Goal: Transaction & Acquisition: Obtain resource

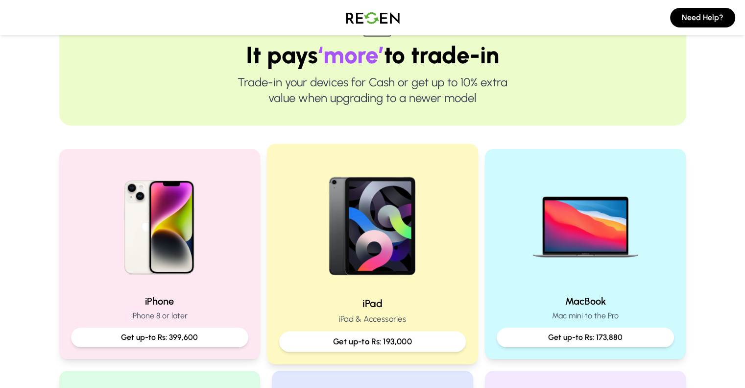
scroll to position [98, 0]
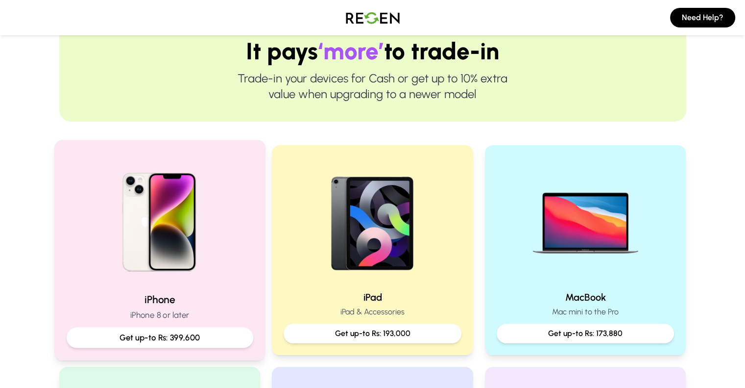
click at [184, 205] on img at bounding box center [160, 218] width 132 height 132
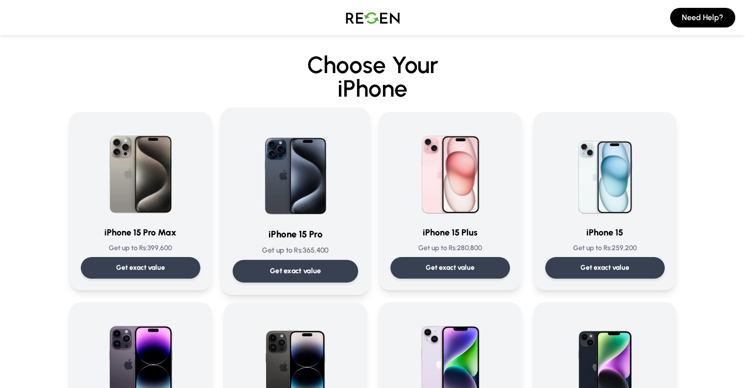
click at [309, 208] on img at bounding box center [295, 169] width 99 height 99
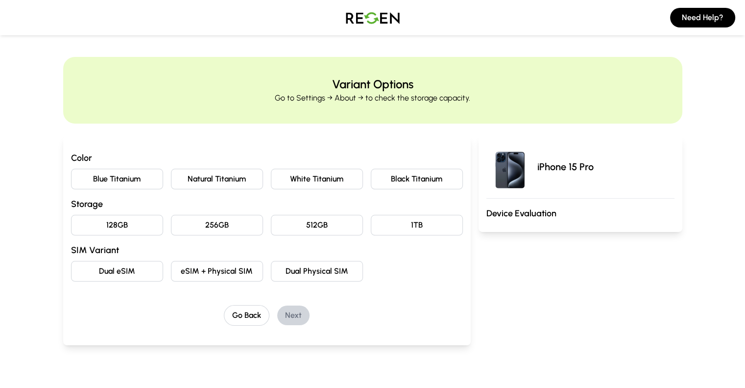
click at [418, 176] on button "Black Titanium" at bounding box center [417, 179] width 92 height 21
click at [71, 223] on button "128GB" at bounding box center [117, 225] width 92 height 21
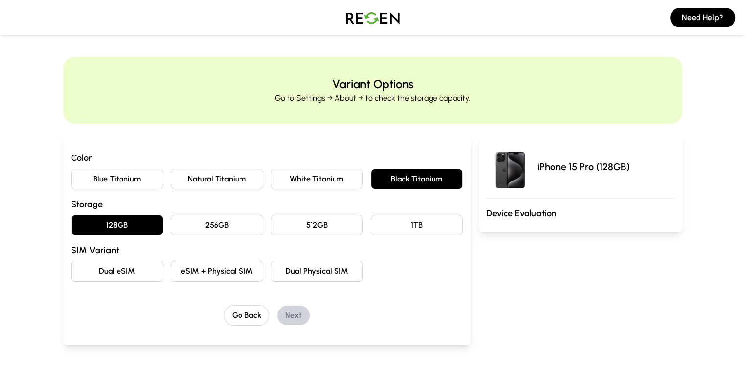
click at [81, 273] on button "Dual eSIM" at bounding box center [117, 271] width 92 height 21
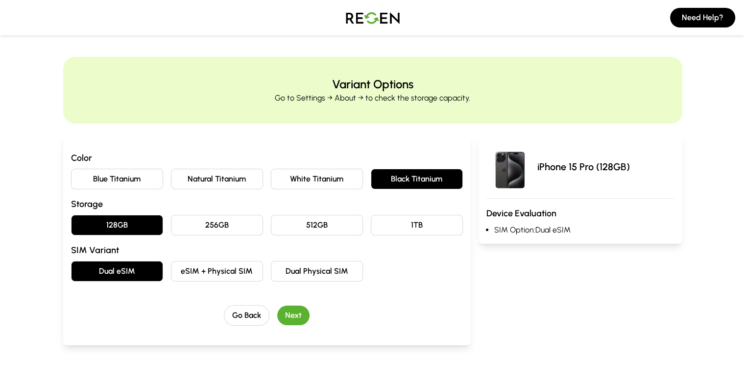
click at [277, 308] on button "Next" at bounding box center [293, 315] width 32 height 20
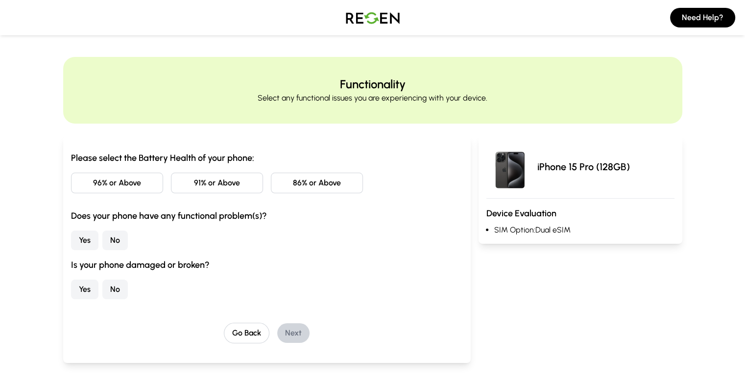
click at [185, 185] on button "91% or Above" at bounding box center [217, 183] width 92 height 21
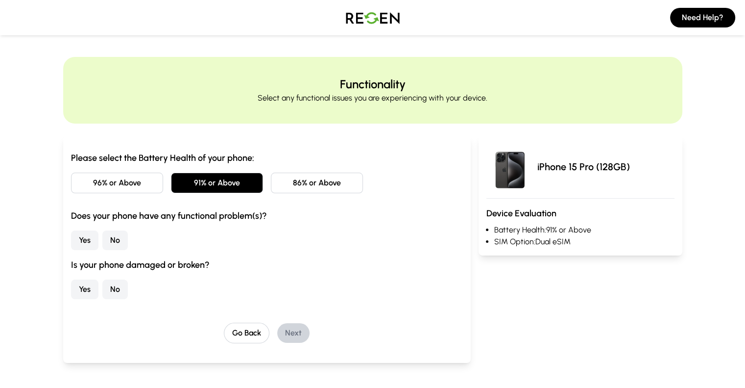
click at [102, 239] on button "No" at bounding box center [114, 240] width 25 height 20
click at [102, 288] on button "No" at bounding box center [114, 289] width 25 height 20
click at [277, 329] on button "Next" at bounding box center [293, 333] width 32 height 20
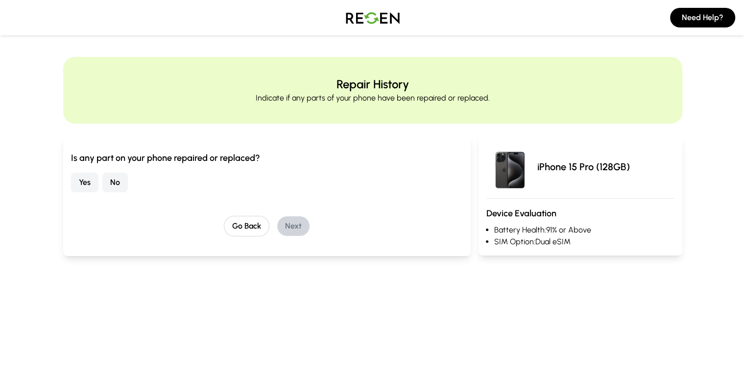
click at [102, 184] on button "No" at bounding box center [114, 183] width 25 height 20
click at [277, 225] on button "Next" at bounding box center [293, 226] width 32 height 20
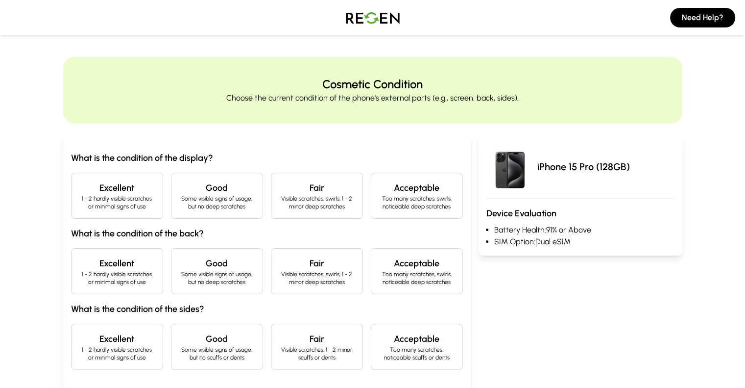
click at [79, 184] on h4 "Excellent" at bounding box center [116, 188] width 75 height 14
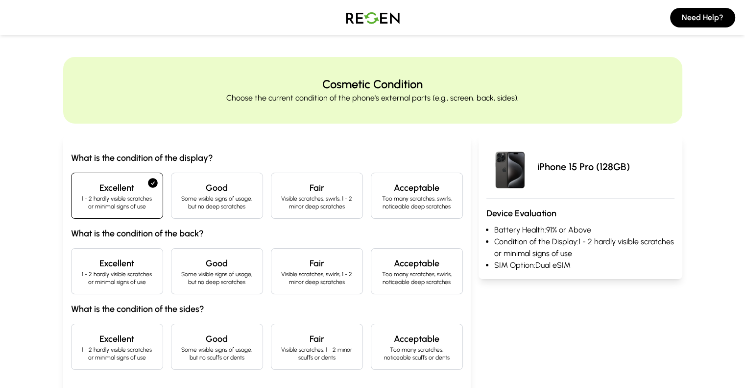
click at [79, 264] on h4 "Excellent" at bounding box center [116, 263] width 75 height 14
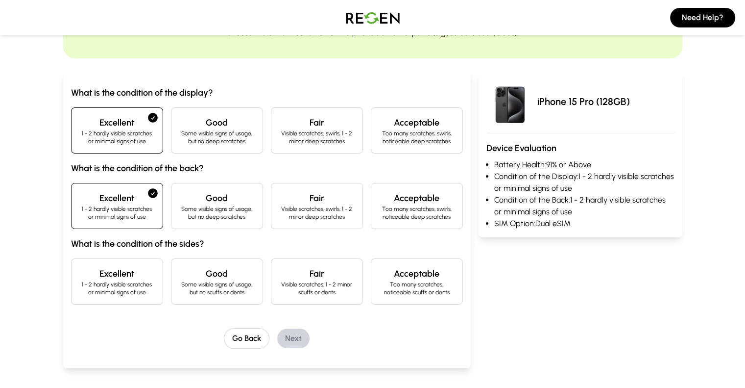
scroll to position [147, 0]
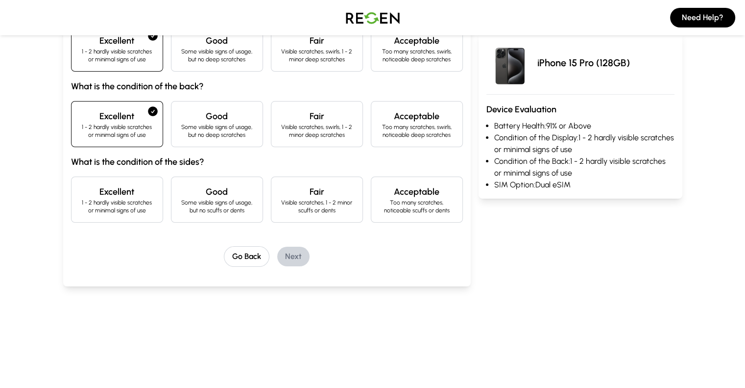
click at [90, 193] on h4 "Excellent" at bounding box center [116, 192] width 75 height 14
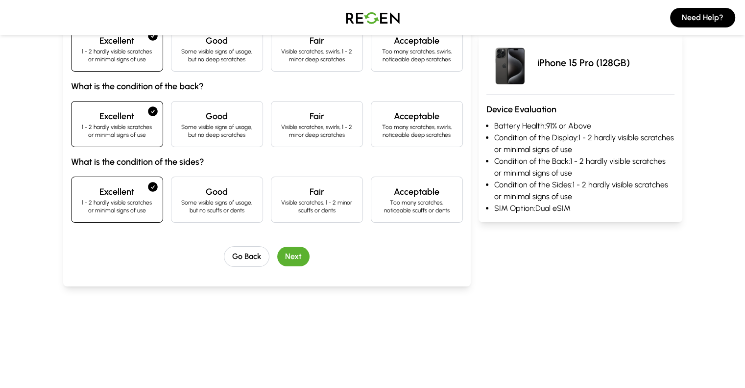
click at [277, 252] on button "Next" at bounding box center [293, 257] width 32 height 20
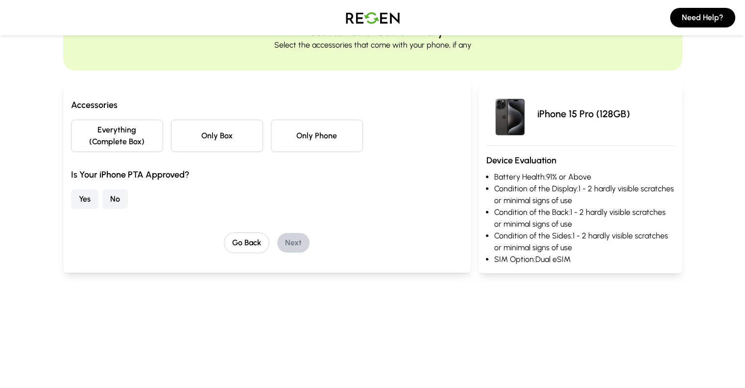
scroll to position [0, 0]
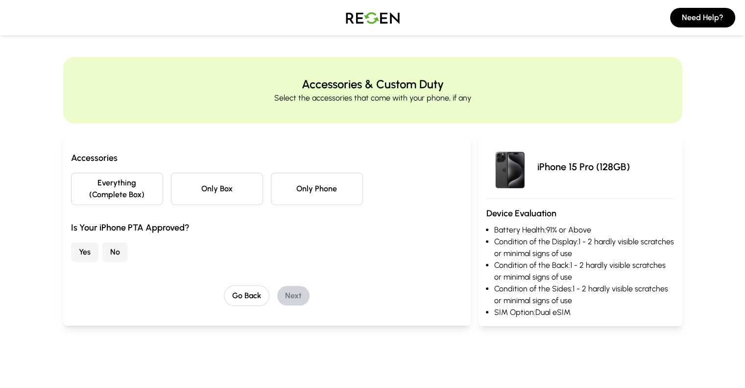
click at [102, 242] on button "No" at bounding box center [114, 252] width 25 height 20
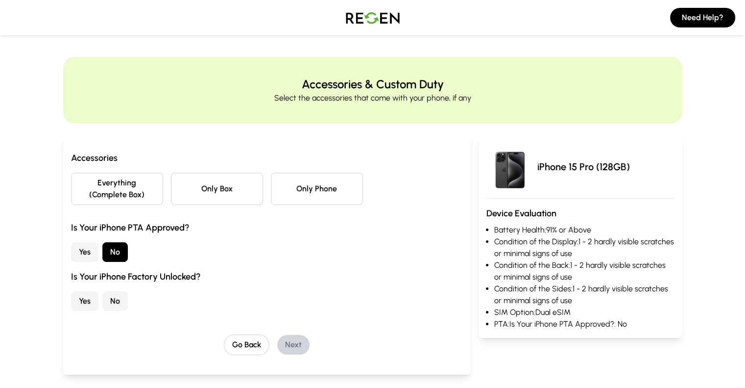
click at [71, 291] on button "Yes" at bounding box center [84, 301] width 27 height 20
click at [79, 185] on button "Everything (Complete Box)" at bounding box center [117, 189] width 92 height 32
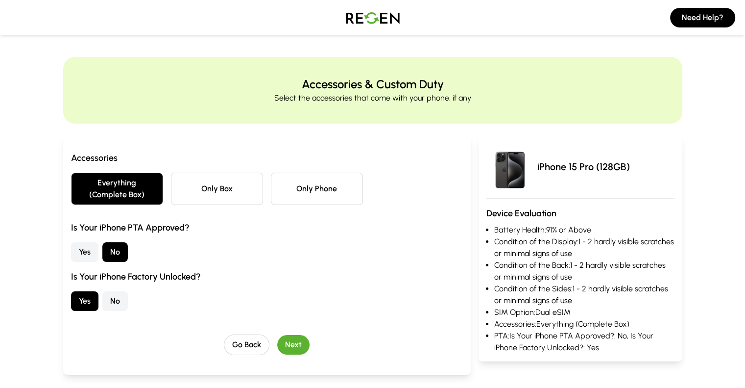
click at [283, 335] on button "Next" at bounding box center [293, 345] width 32 height 20
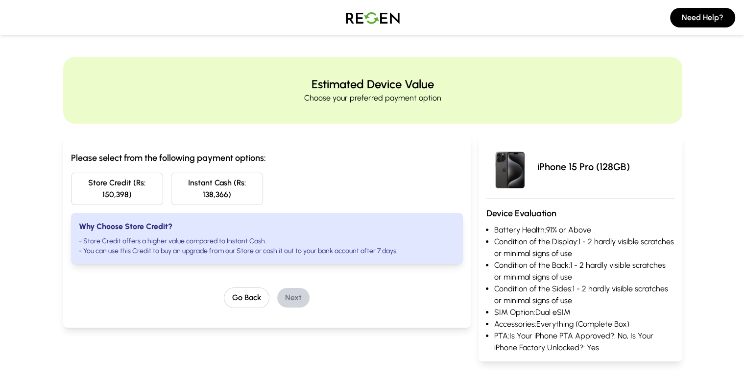
click at [78, 179] on button "Store Credit (Rs: 150,398)" at bounding box center [117, 189] width 92 height 32
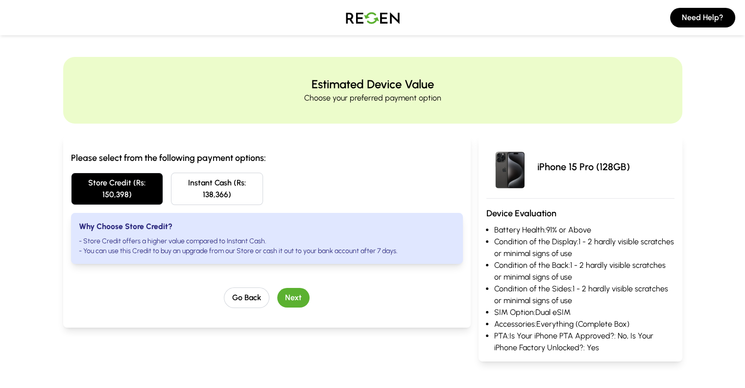
click at [277, 288] on button "Next" at bounding box center [293, 298] width 32 height 20
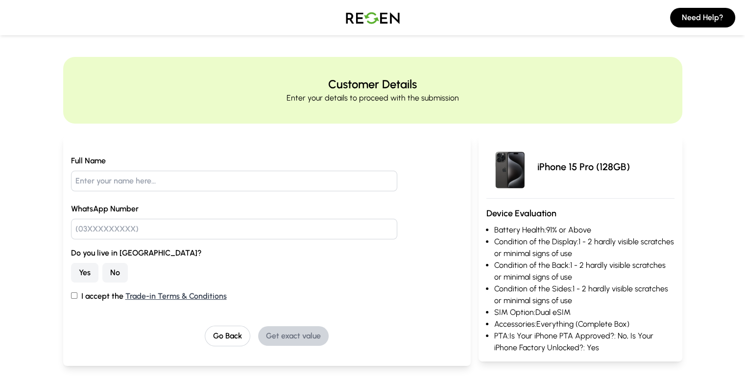
click at [388, 19] on img at bounding box center [373, 17] width 69 height 27
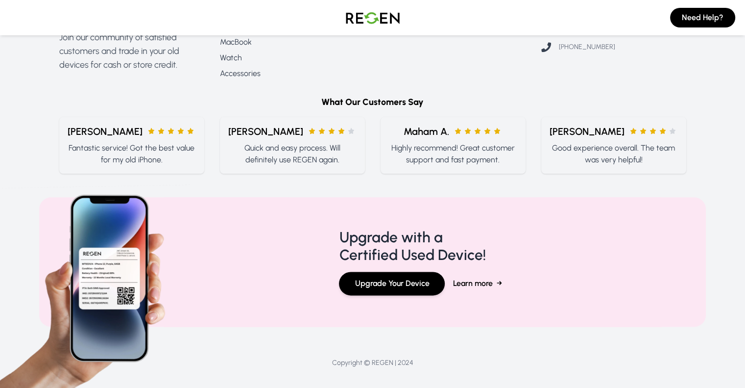
scroll to position [1184, 0]
click at [428, 124] on span "Maham A." at bounding box center [427, 131] width 46 height 14
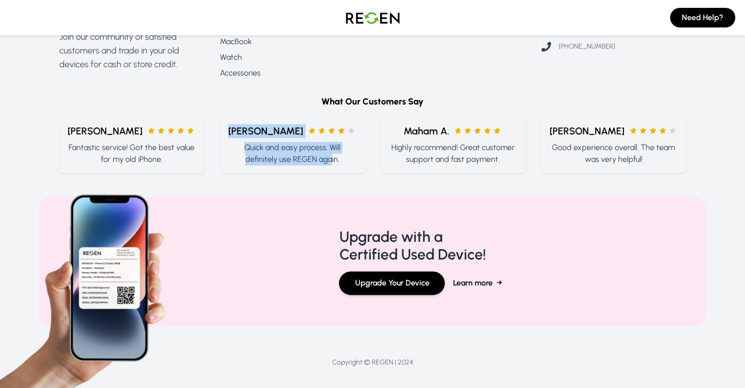
drag, startPoint x: 245, startPoint y: 123, endPoint x: 310, endPoint y: 157, distance: 73.5
click at [310, 157] on div "[PERSON_NAME] Quick and easy process. Will definitely use REGEN again." at bounding box center [292, 144] width 145 height 57
click at [314, 157] on div "[PERSON_NAME] Quick and easy process. Will definitely use REGEN again." at bounding box center [292, 144] width 145 height 57
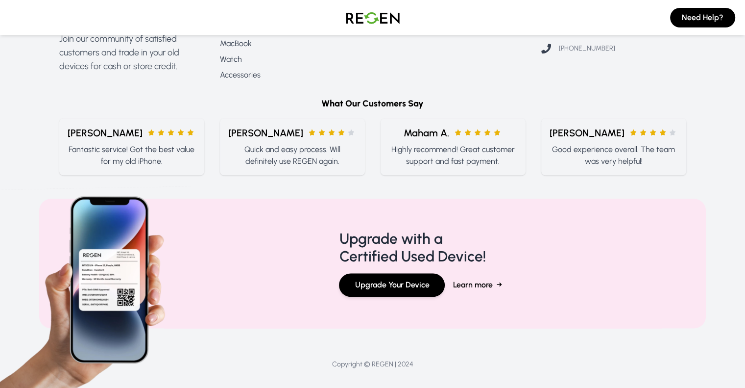
scroll to position [939, 0]
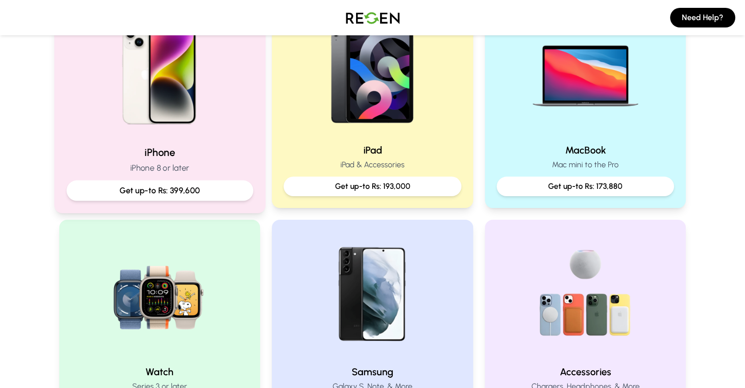
scroll to position [98, 0]
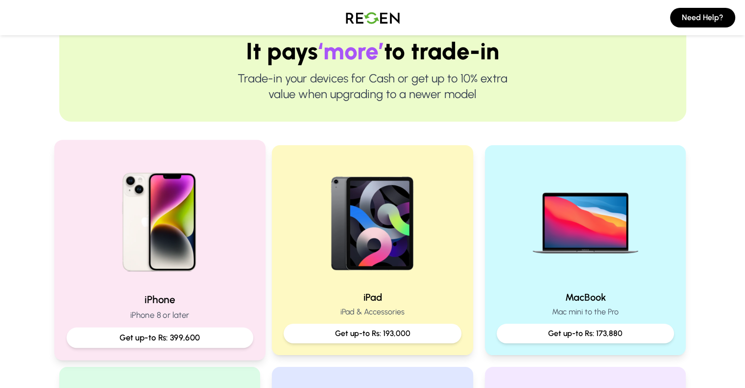
click at [193, 196] on img at bounding box center [160, 218] width 132 height 132
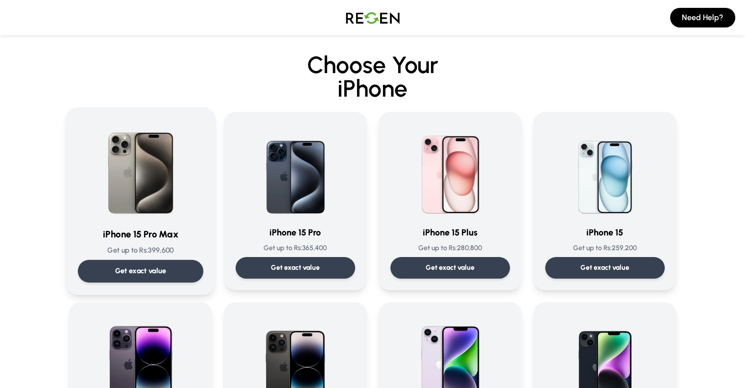
click at [148, 172] on img at bounding box center [140, 169] width 99 height 99
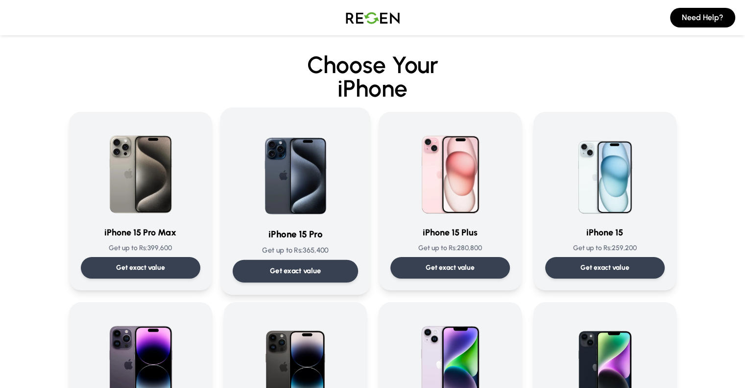
click at [268, 207] on img at bounding box center [295, 169] width 99 height 99
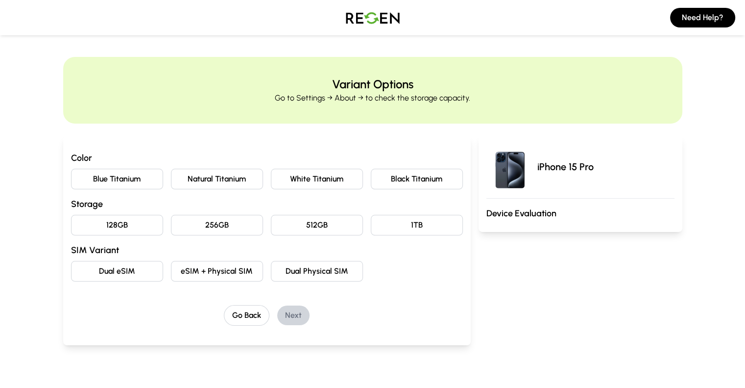
click at [304, 181] on button "White Titanium" at bounding box center [317, 179] width 92 height 21
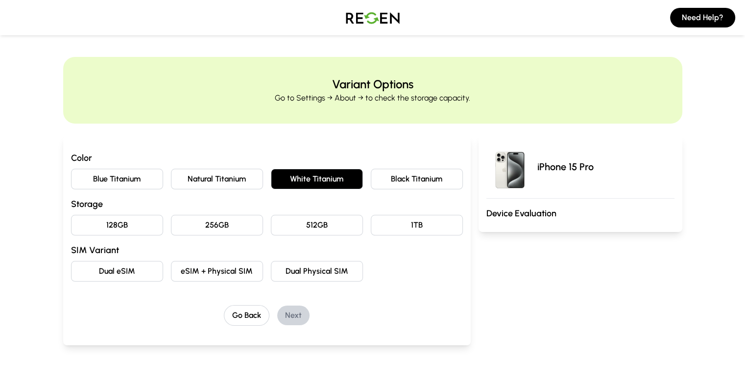
click at [230, 175] on button "Natural Titanium" at bounding box center [217, 179] width 92 height 21
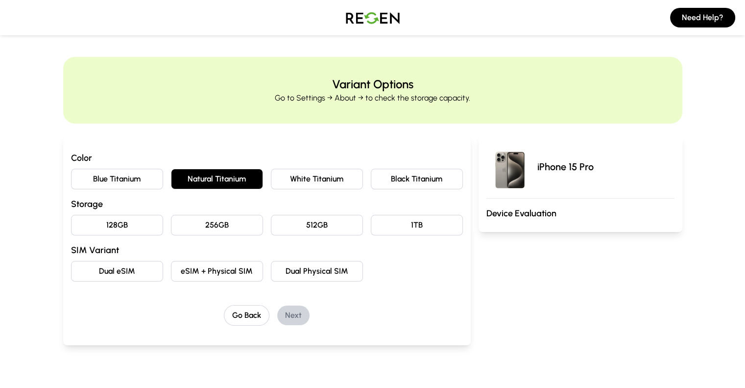
drag, startPoint x: 61, startPoint y: 226, endPoint x: 65, endPoint y: 229, distance: 5.0
click at [71, 227] on button "128GB" at bounding box center [117, 225] width 92 height 21
click at [71, 261] on button "Dual eSIM" at bounding box center [117, 271] width 92 height 21
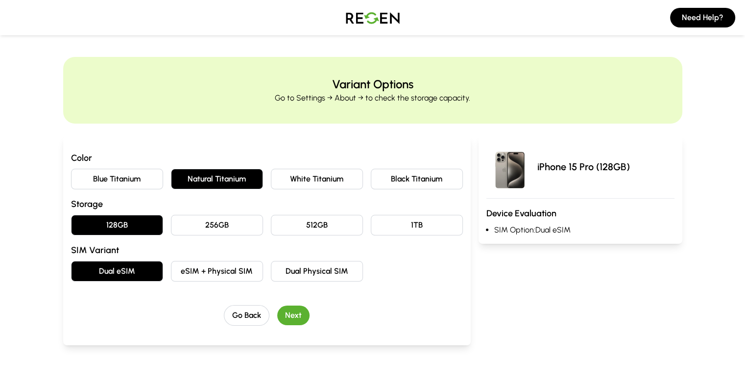
click at [278, 314] on button "Next" at bounding box center [293, 315] width 32 height 20
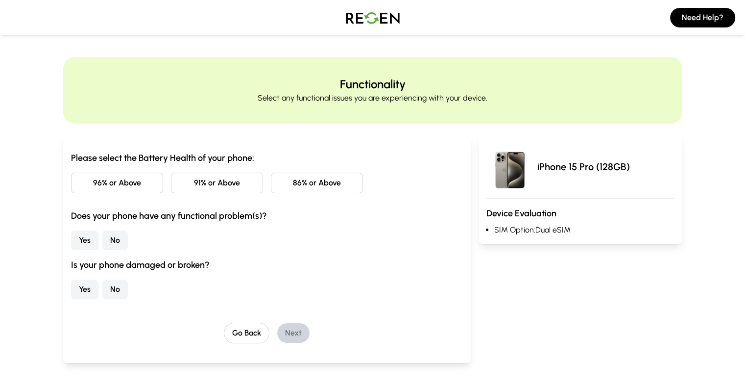
drag, startPoint x: 59, startPoint y: 184, endPoint x: 58, endPoint y: 200, distance: 16.7
click at [71, 189] on button "96% or Above" at bounding box center [117, 183] width 92 height 21
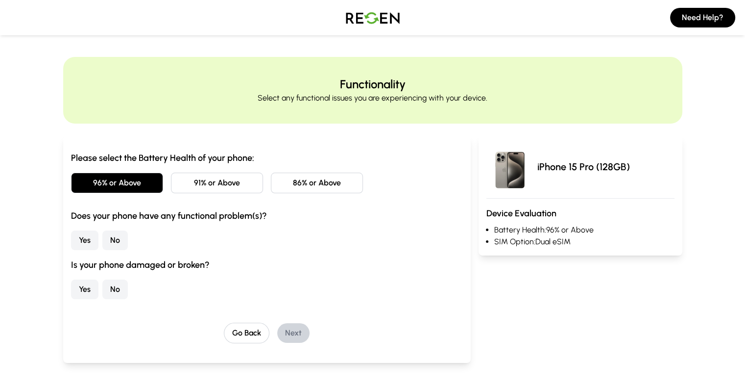
click at [71, 238] on button "Yes" at bounding box center [84, 240] width 27 height 20
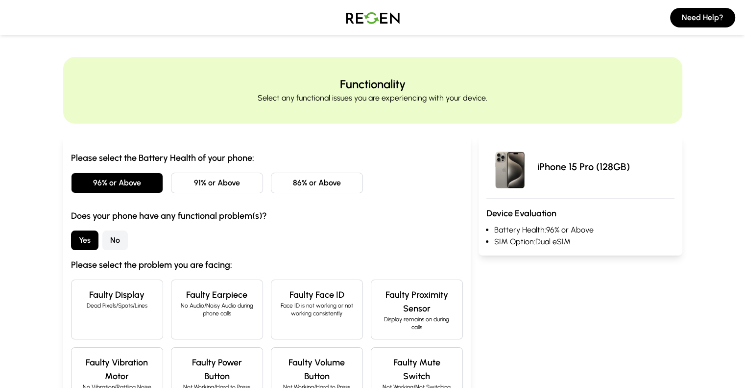
click at [102, 237] on button "No" at bounding box center [114, 240] width 25 height 20
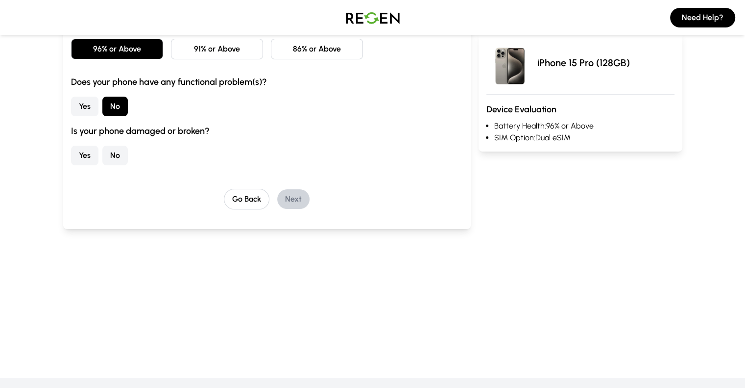
scroll to position [49, 0]
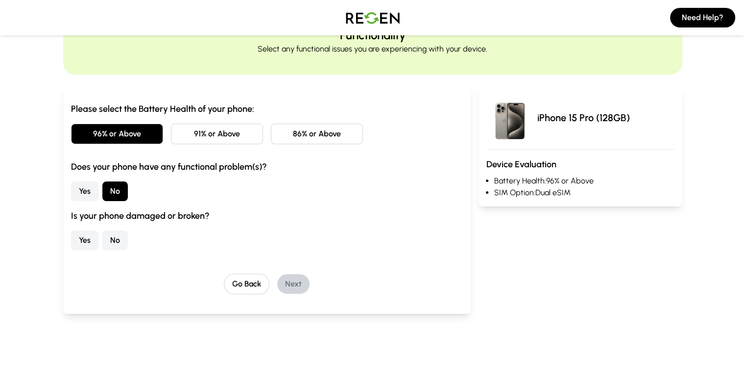
click at [102, 242] on button "No" at bounding box center [114, 240] width 25 height 20
click at [277, 285] on button "Next" at bounding box center [293, 284] width 32 height 20
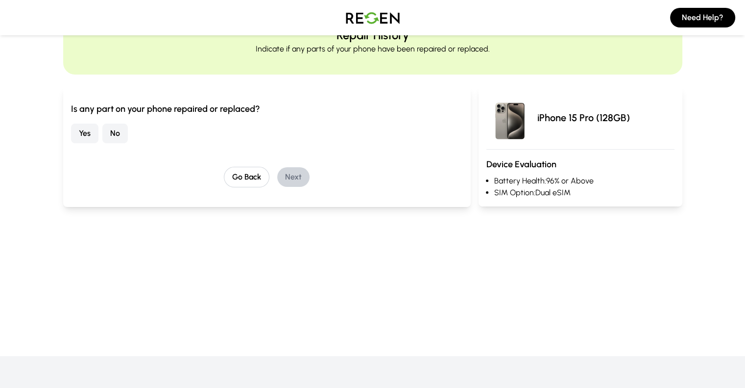
click at [102, 133] on button "No" at bounding box center [114, 134] width 25 height 20
click at [277, 183] on button "Next" at bounding box center [293, 177] width 32 height 20
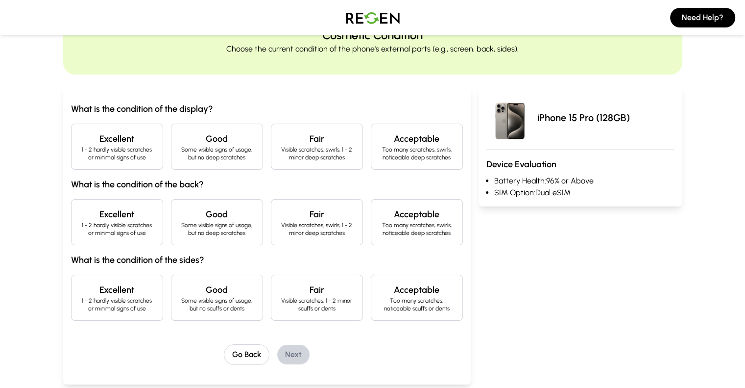
click at [84, 150] on p "1 - 2 hardly visible scratches or minimal signs of use" at bounding box center [116, 154] width 75 height 16
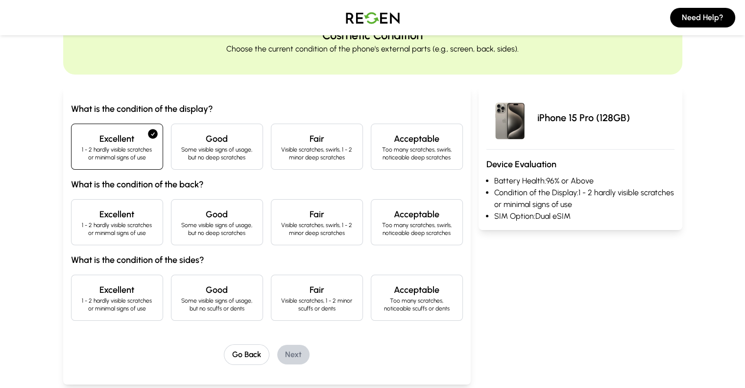
drag, startPoint x: 73, startPoint y: 222, endPoint x: 78, endPoint y: 254, distance: 32.3
click at [72, 220] on div "Excellent 1 - 2 hardly visible scratches or minimal signs of use" at bounding box center [117, 222] width 92 height 46
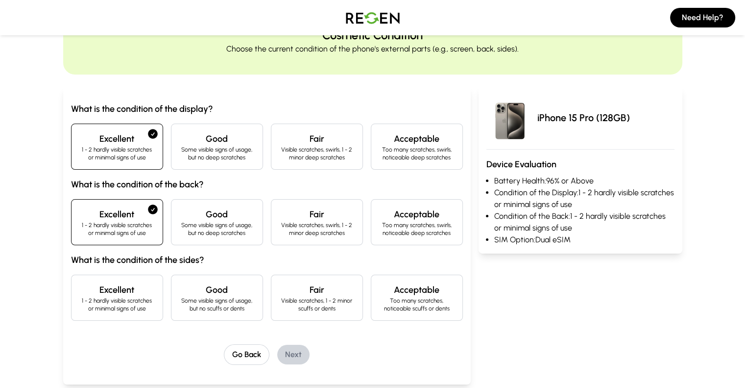
drag, startPoint x: 82, startPoint y: 326, endPoint x: 84, endPoint y: 319, distance: 8.1
click at [82, 325] on div "What is the condition of the display? Excellent 1 - 2 hardly visible scratches …" at bounding box center [267, 233] width 392 height 263
click at [91, 301] on p "1 - 2 hardly visible scratches or minimal signs of use" at bounding box center [116, 305] width 75 height 16
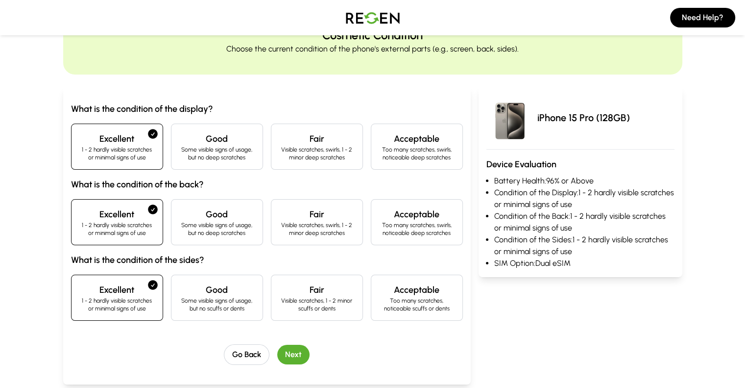
click at [280, 351] on button "Next" at bounding box center [293, 355] width 32 height 20
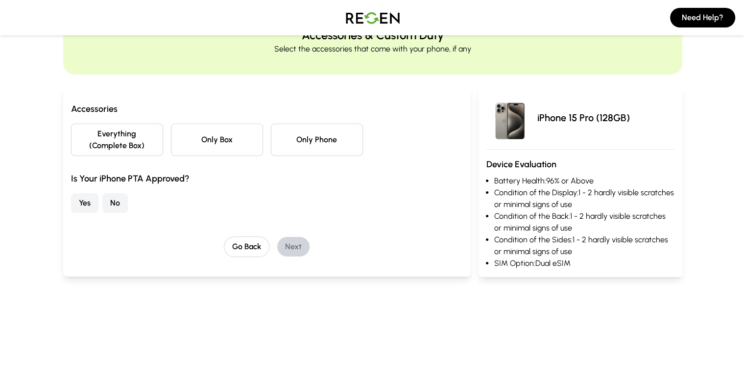
click at [84, 134] on button "Everything (Complete Box)" at bounding box center [117, 140] width 92 height 32
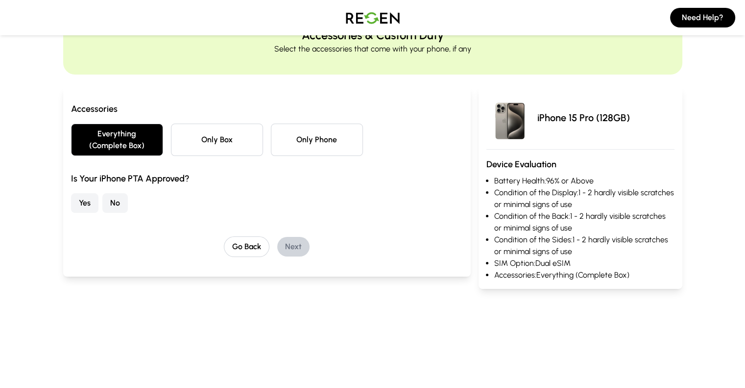
click at [102, 193] on button "No" at bounding box center [114, 203] width 25 height 20
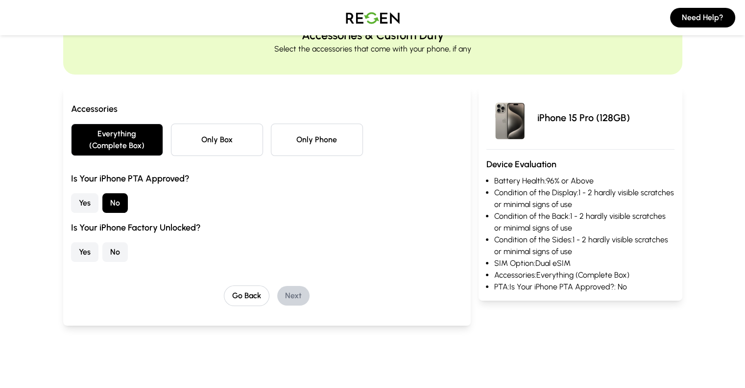
click at [102, 242] on button "No" at bounding box center [114, 252] width 25 height 20
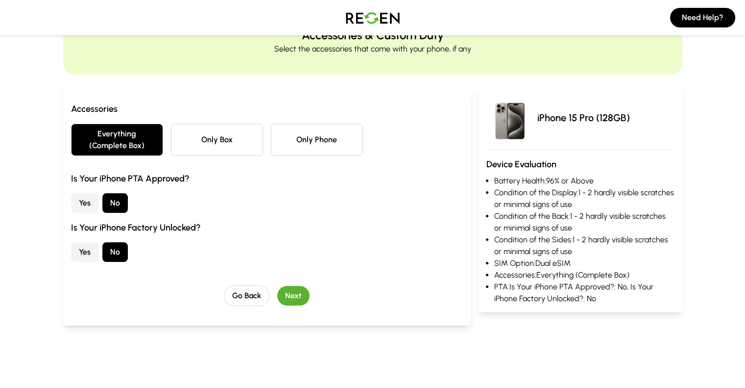
click at [277, 286] on button "Next" at bounding box center [293, 296] width 32 height 20
